Goal: Contribute content

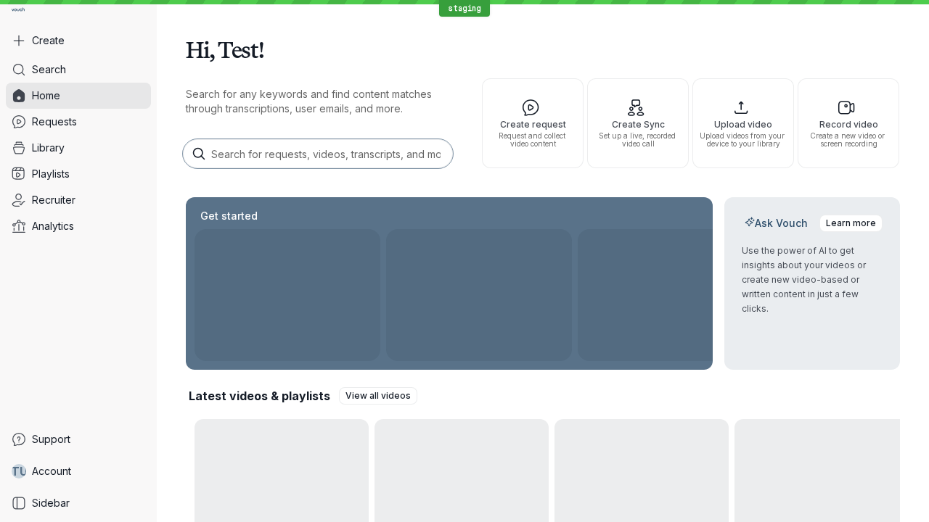
click at [78, 41] on button "Create" at bounding box center [78, 41] width 145 height 26
